Goal: Information Seeking & Learning: Learn about a topic

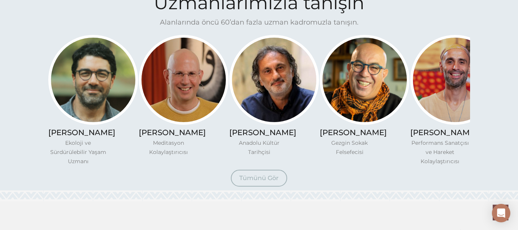
scroll to position [574, 0]
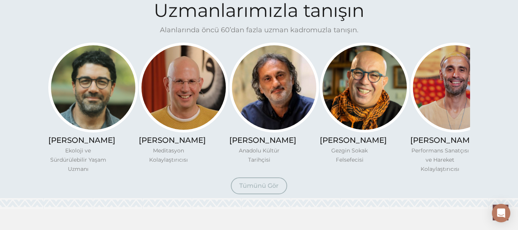
click at [270, 194] on link "Tümünü Gör" at bounding box center [259, 185] width 56 height 17
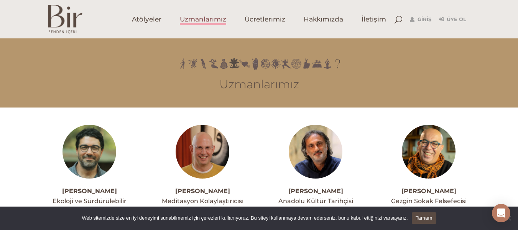
scroll to position [95, 0]
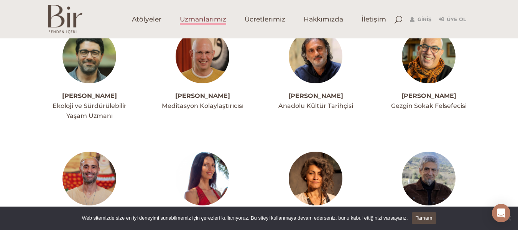
click at [427, 219] on link "Tamam" at bounding box center [424, 218] width 25 height 12
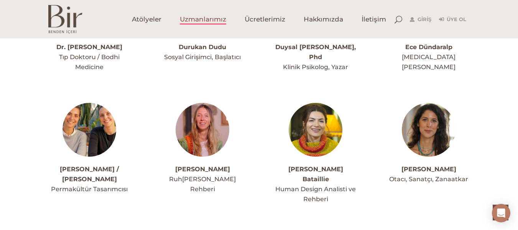
scroll to position [899, 0]
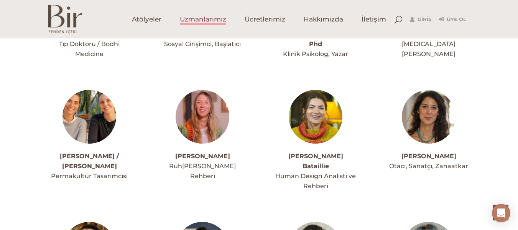
click at [195, 112] on img at bounding box center [203, 117] width 54 height 54
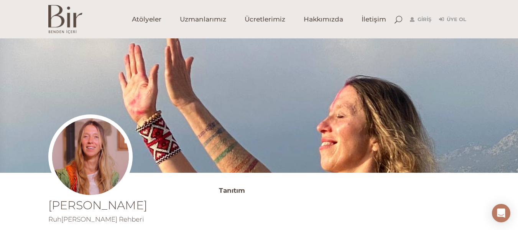
click at [109, 162] on img at bounding box center [90, 156] width 84 height 84
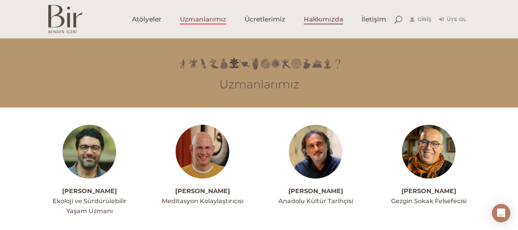
click at [314, 17] on span "Hakkımızda" at bounding box center [324, 19] width 40 height 9
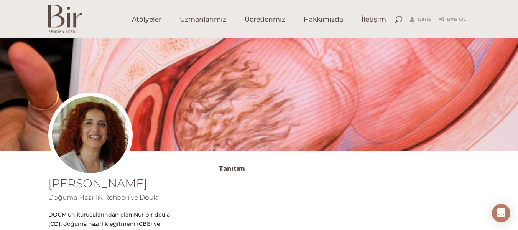
scroll to position [24, 0]
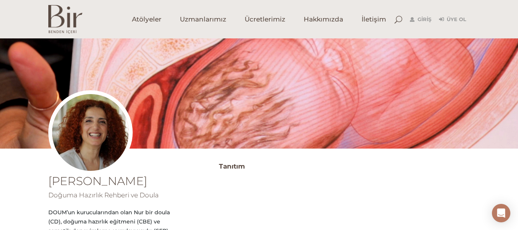
click at [343, 103] on div at bounding box center [259, 95] width 422 height 163
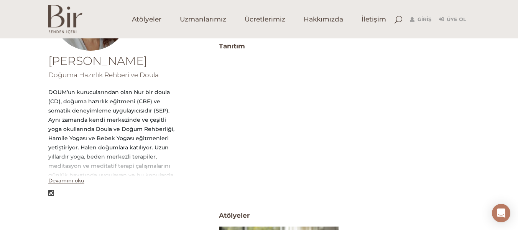
scroll to position [128, 0]
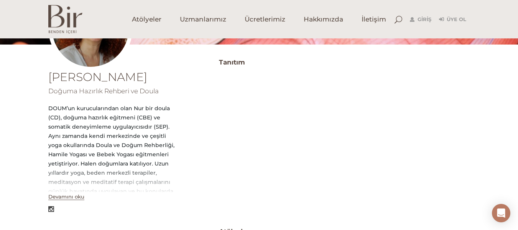
click at [75, 198] on button "Devamını oku" at bounding box center [66, 196] width 36 height 7
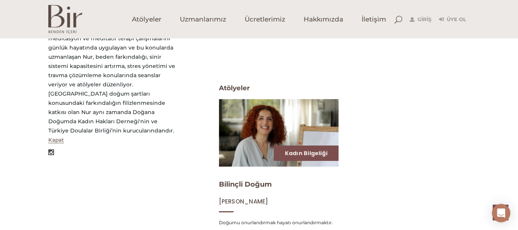
scroll to position [372, 0]
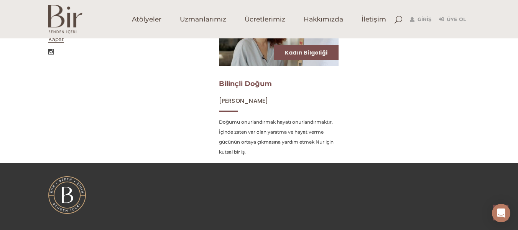
click at [234, 85] on link "Bilinçli Doğum" at bounding box center [245, 83] width 53 height 8
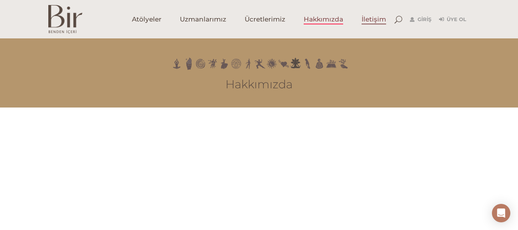
click at [377, 24] on span "İletişim" at bounding box center [374, 19] width 25 height 9
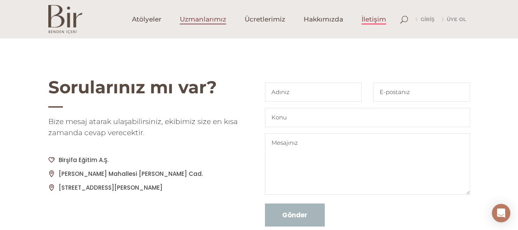
click at [194, 24] on span "Uzmanlarımız" at bounding box center [203, 19] width 46 height 9
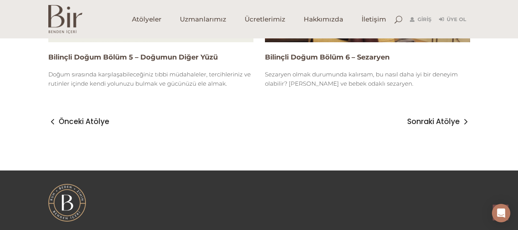
scroll to position [1584, 0]
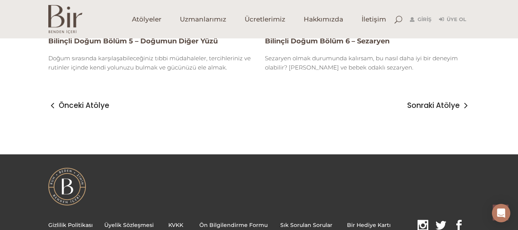
click at [431, 97] on div "Önceki Atölye Sonraki Atölye" at bounding box center [259, 103] width 422 height 28
click at [432, 99] on div "Önceki Atölye Sonraki Atölye" at bounding box center [259, 103] width 422 height 28
click at [438, 110] on span "Sonraki Atölye" at bounding box center [434, 105] width 53 height 9
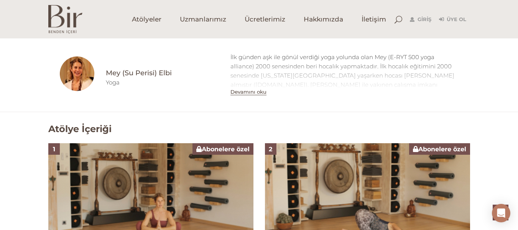
scroll to position [409, 0]
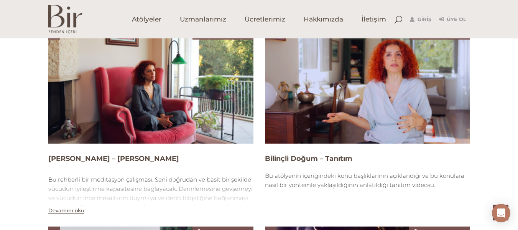
scroll to position [493, 0]
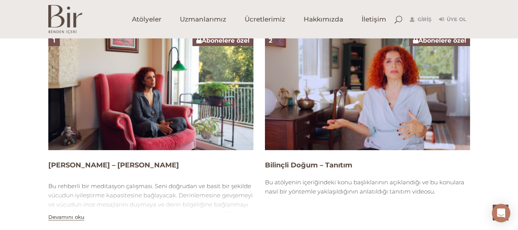
click at [182, 134] on img at bounding box center [150, 93] width 205 height 116
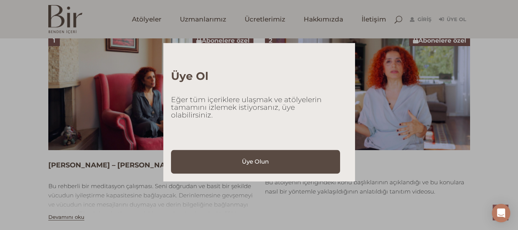
click at [125, 137] on div "Üye Ol Eğer tüm içeriklere ulaşmak ve atölyelerin tamamını izlemek istiyorsanız…" at bounding box center [259, 115] width 518 height 230
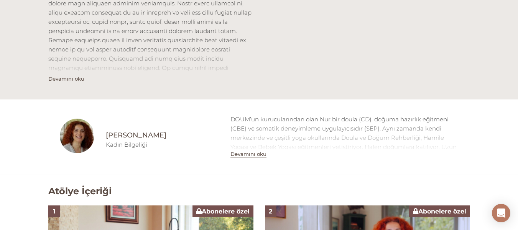
scroll to position [339, 0]
